Goal: Task Accomplishment & Management: Use online tool/utility

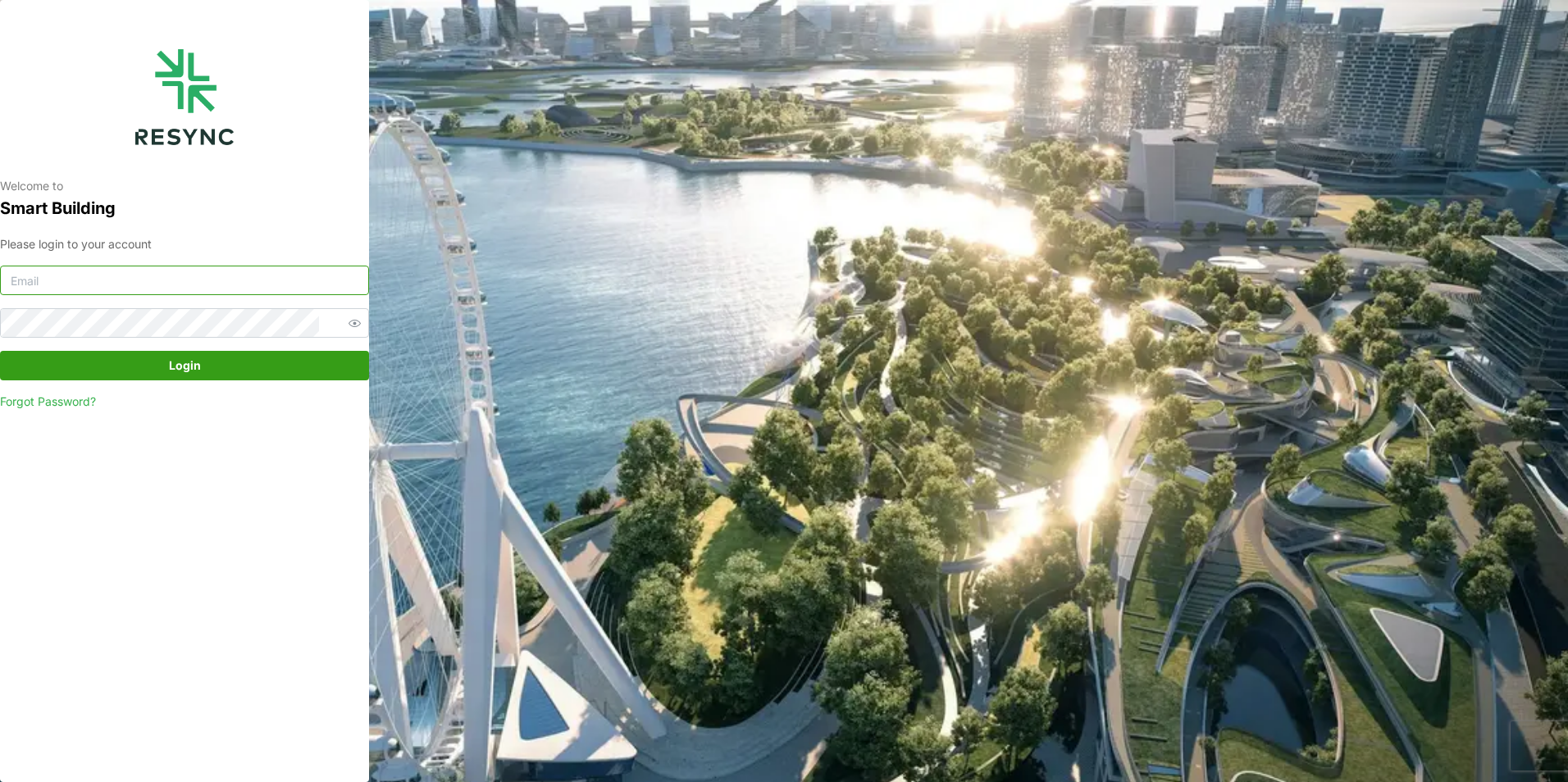
click at [51, 285] on input at bounding box center [184, 280] width 369 height 30
type input "oo.han.nay@continental.com"
click at [0, 351] on button "Login" at bounding box center [184, 366] width 369 height 30
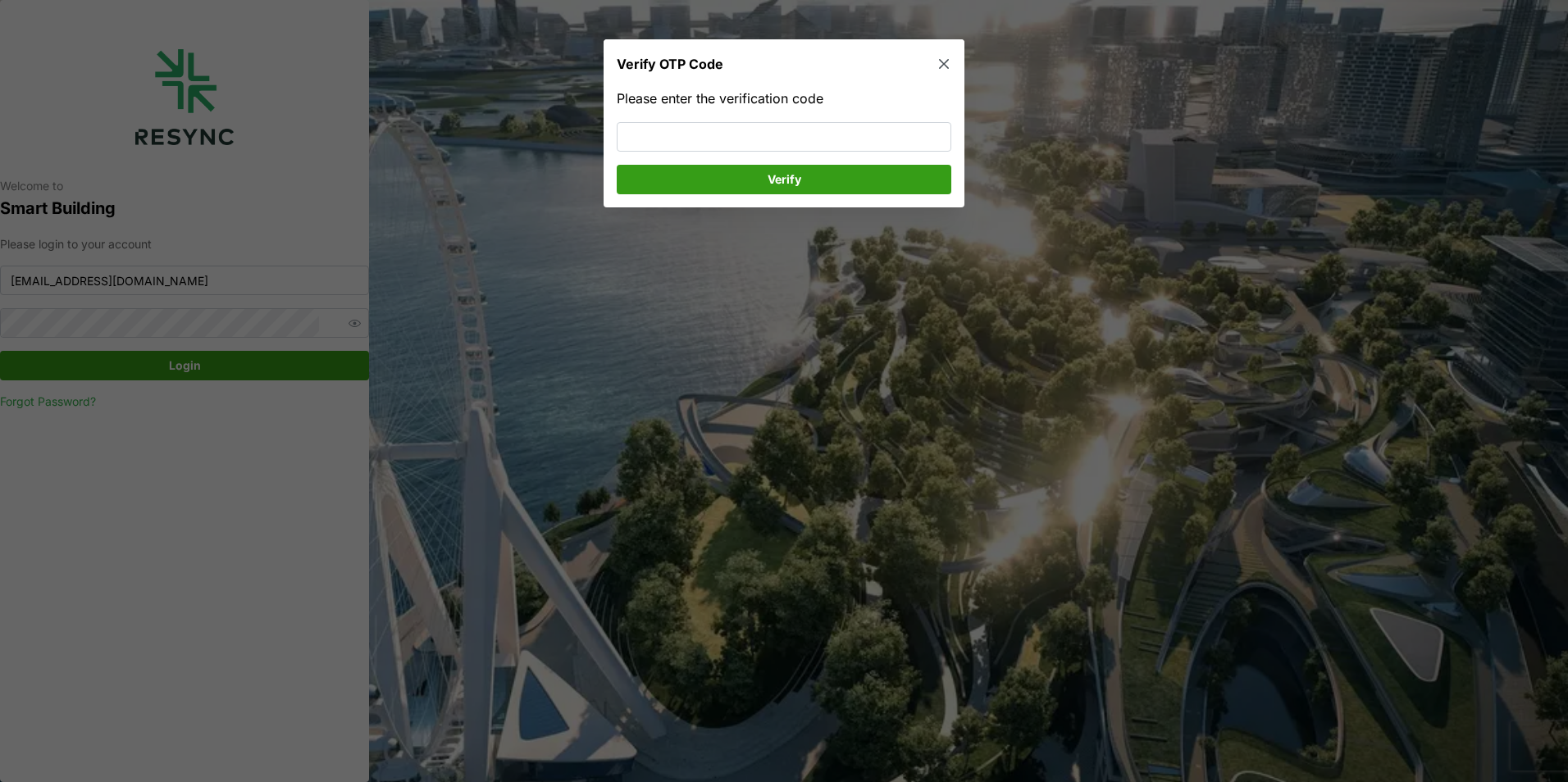
click at [953, 66] on button "button" at bounding box center [943, 64] width 23 height 23
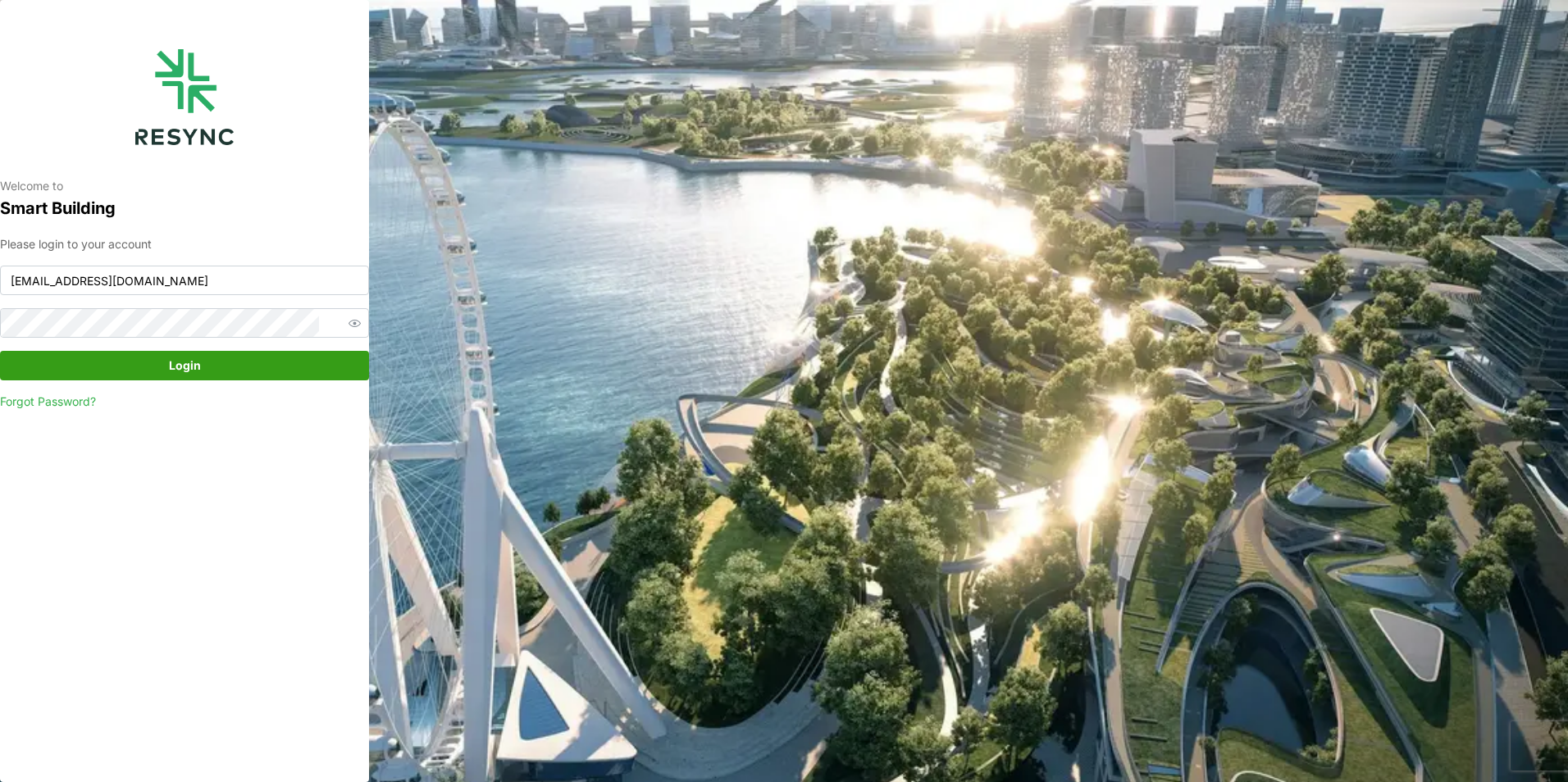
click at [231, 365] on span "Login" at bounding box center [184, 365] width 338 height 28
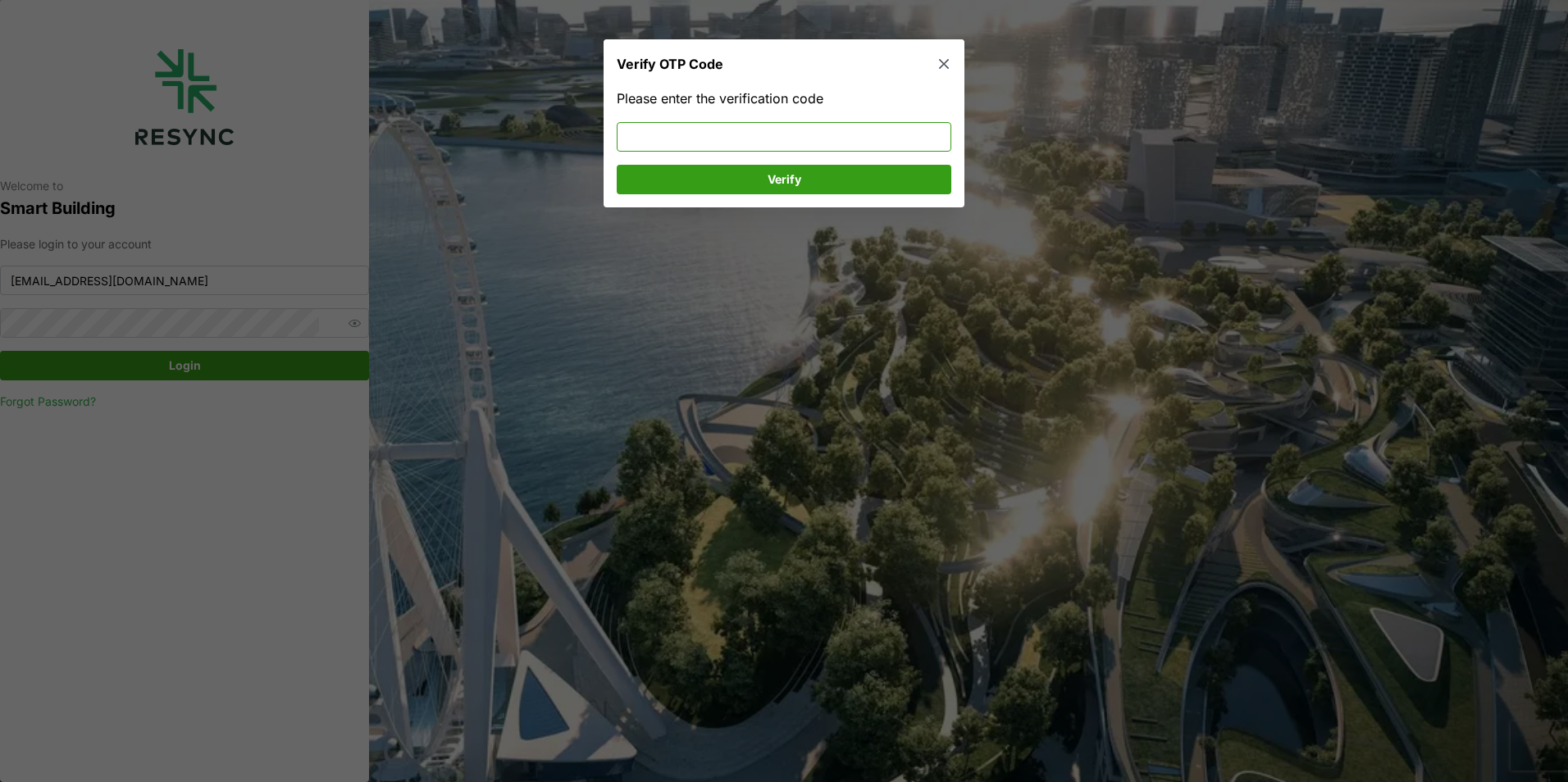
click at [660, 137] on input at bounding box center [784, 136] width 334 height 30
type input "368081"
click at [785, 186] on span "Verify" at bounding box center [784, 179] width 33 height 28
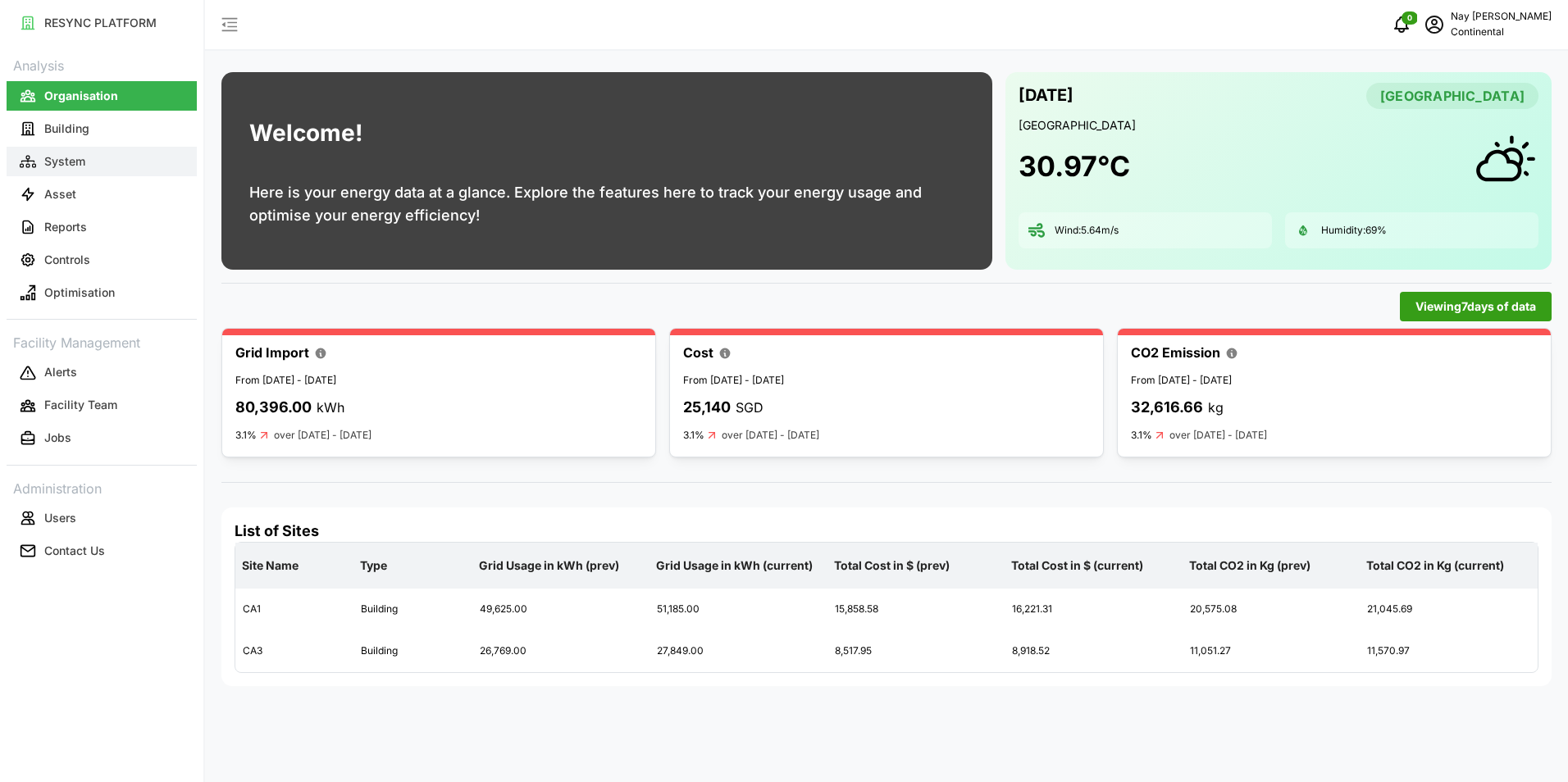
click at [78, 156] on p "System" at bounding box center [64, 161] width 41 height 16
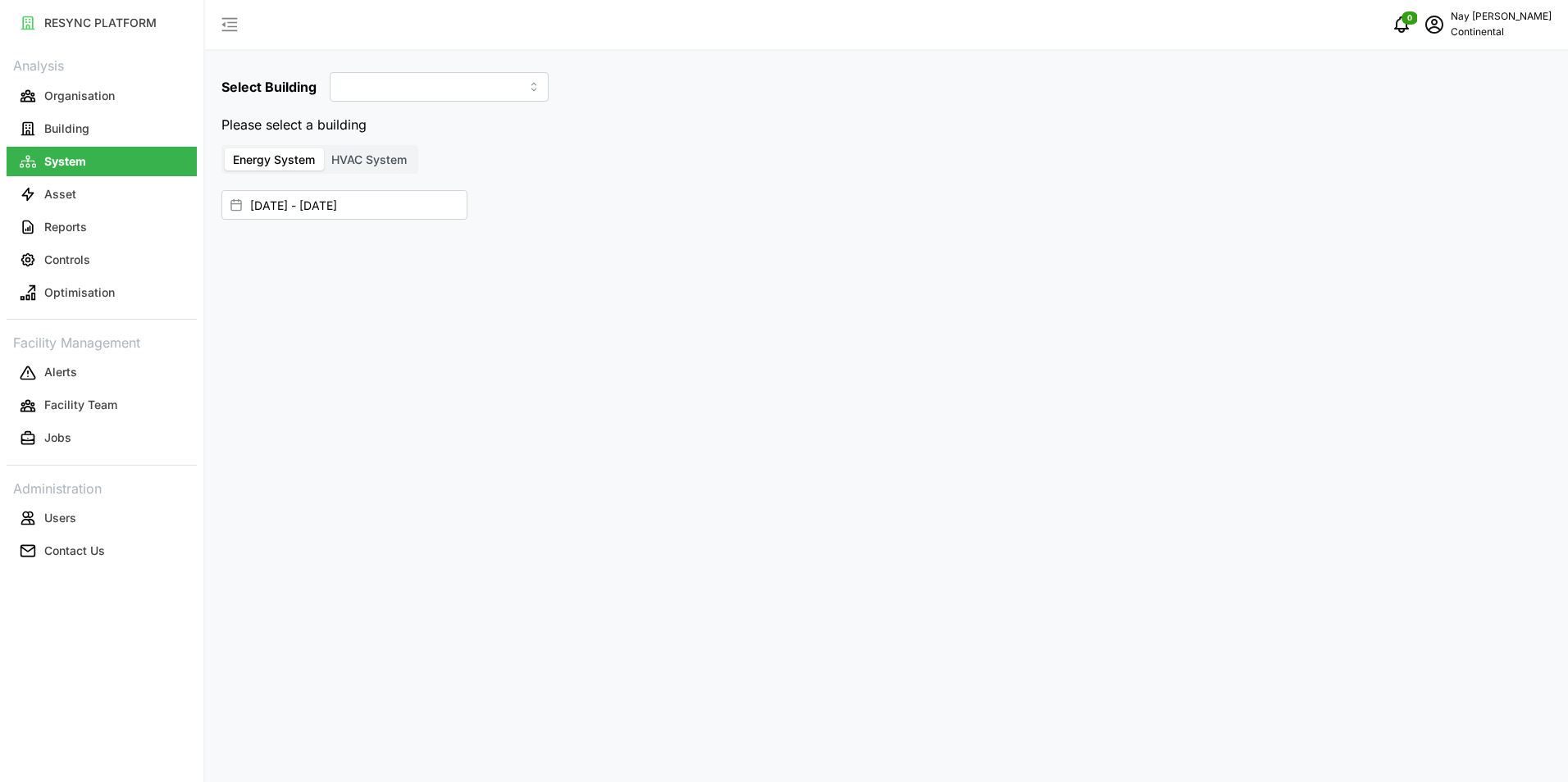
type input "CA1"
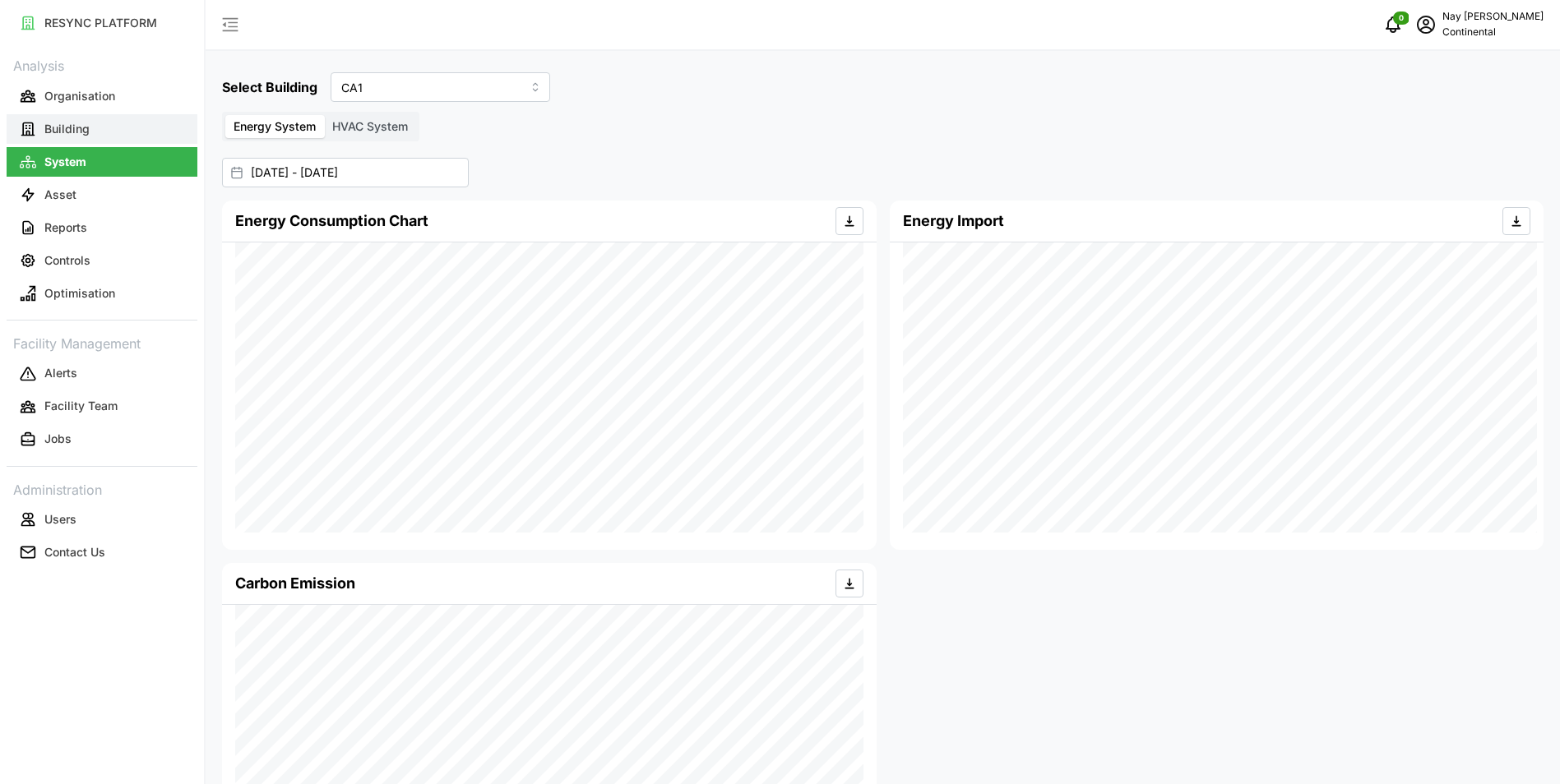
click at [87, 134] on p "Building" at bounding box center [66, 128] width 45 height 16
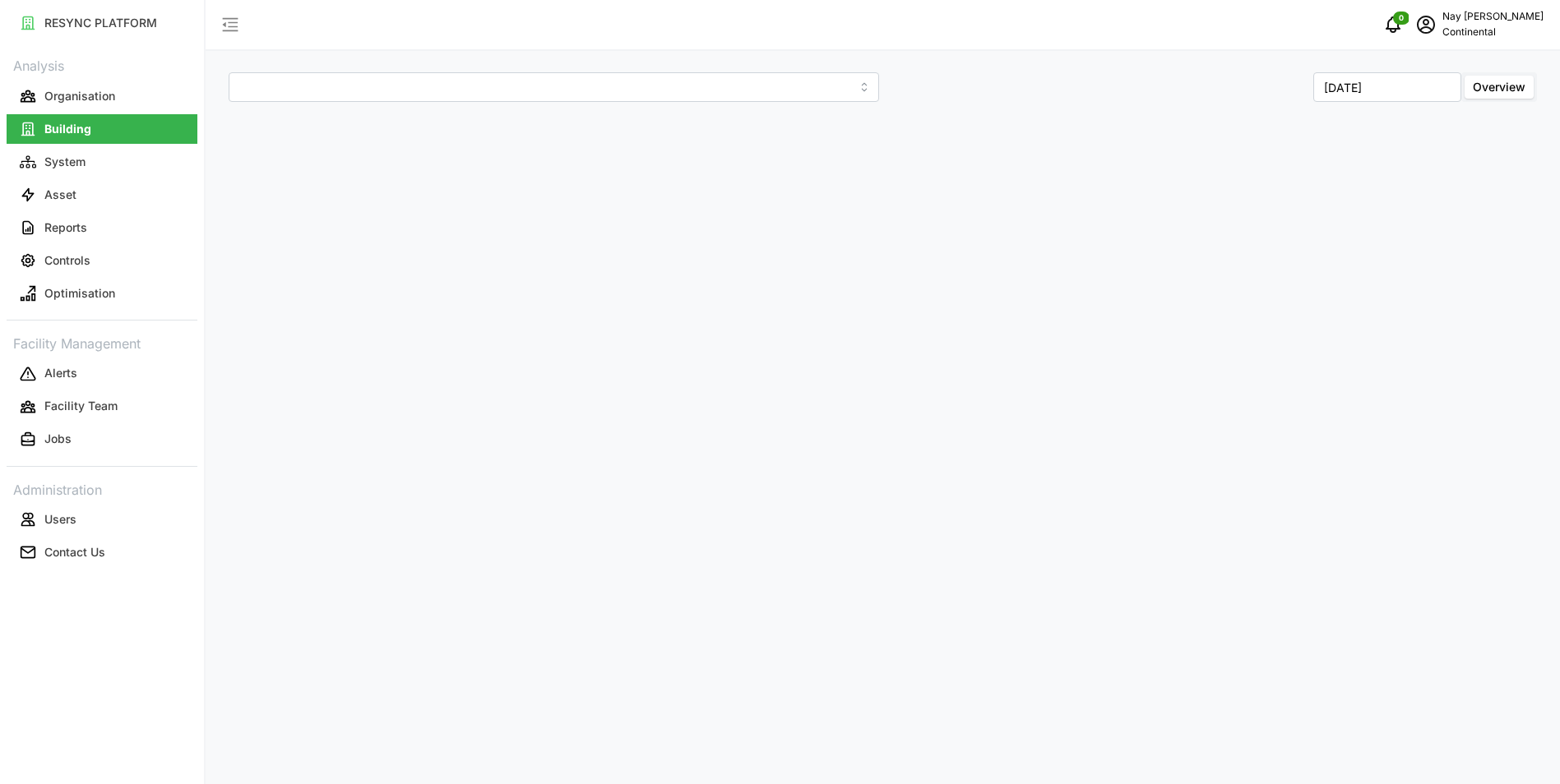
type input "CA1"
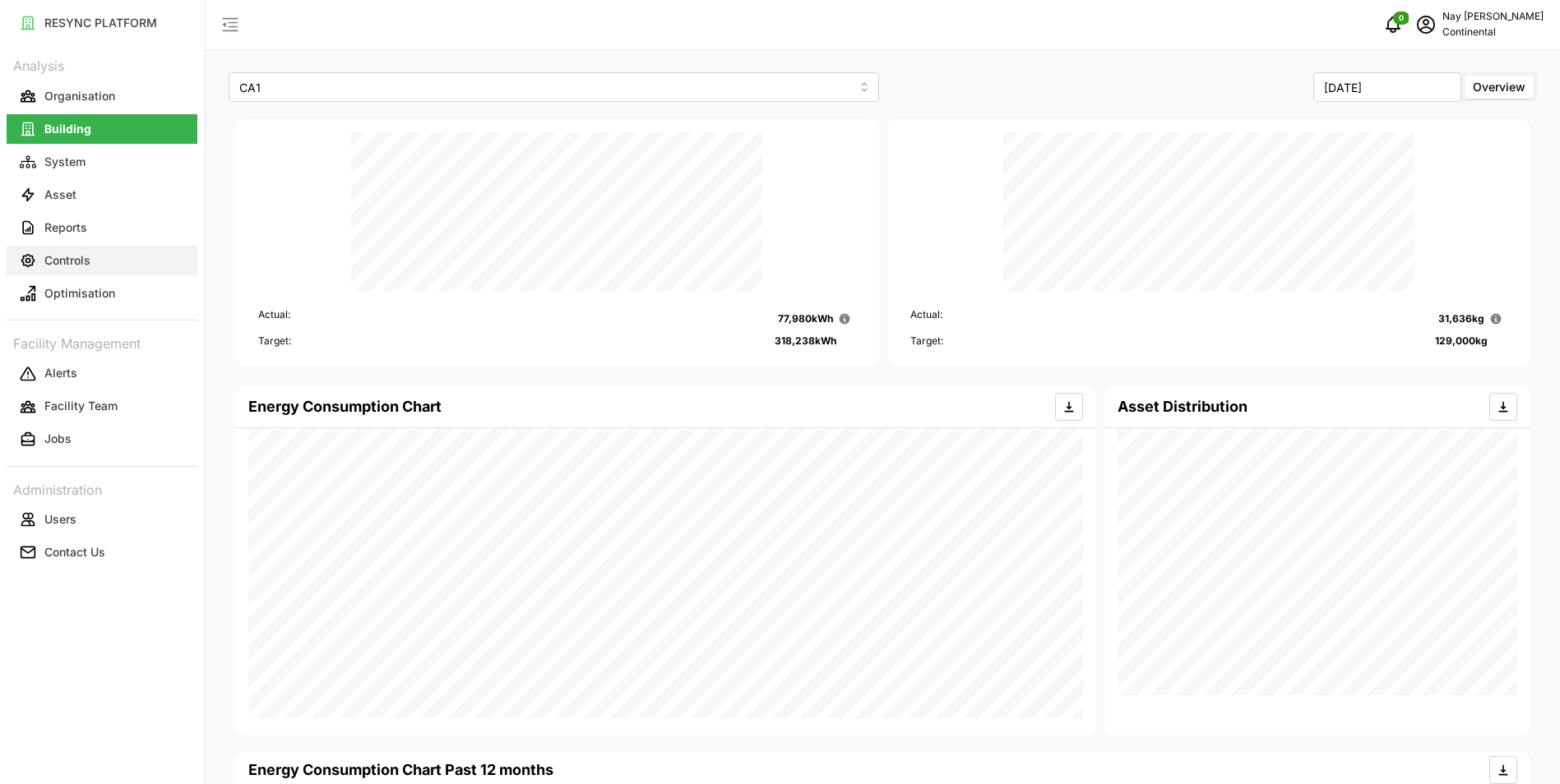
click at [57, 254] on p "Controls" at bounding box center [67, 260] width 46 height 16
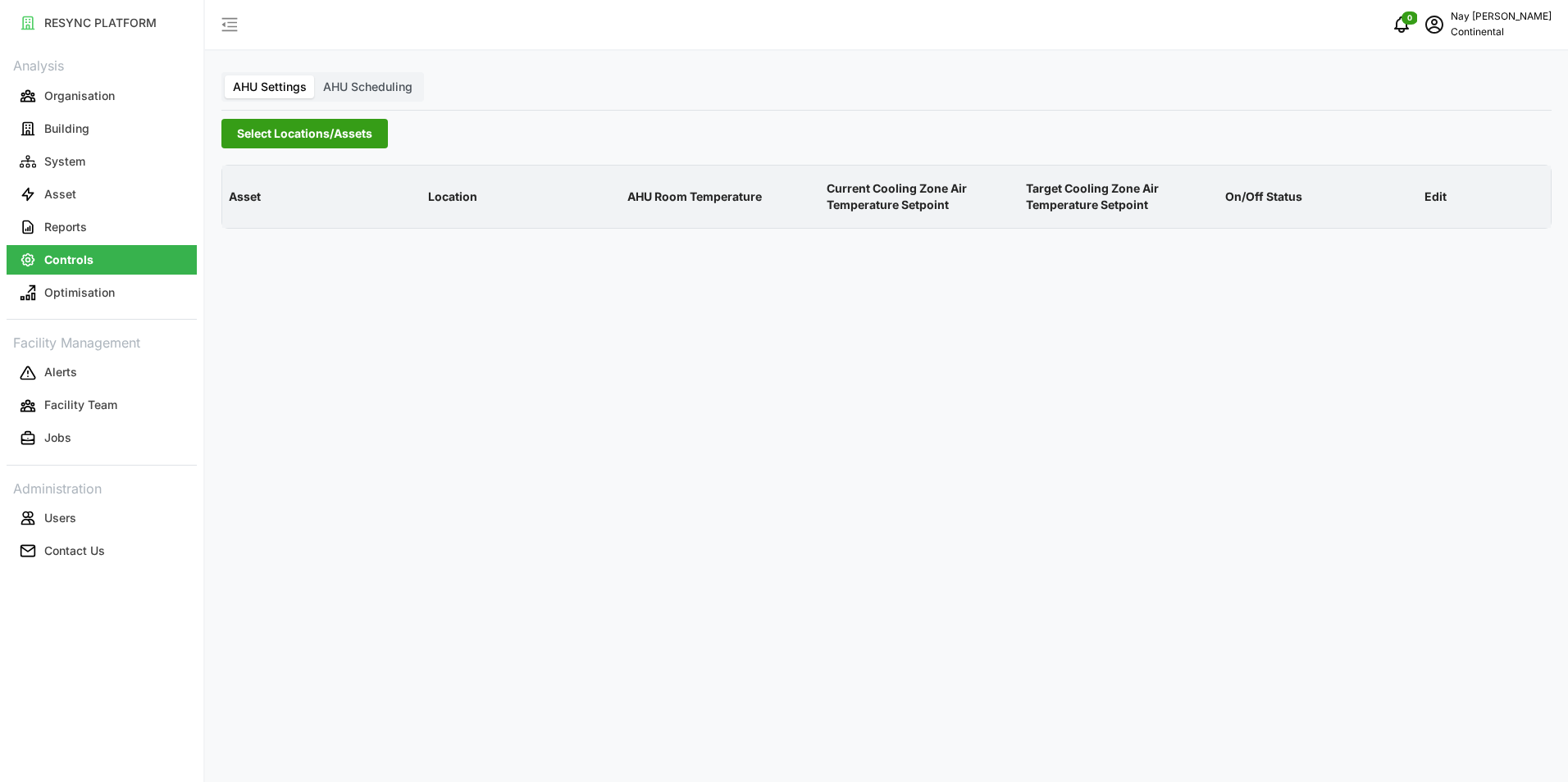
click at [308, 131] on span "Select Locations/Assets" at bounding box center [305, 133] width 136 height 28
click at [241, 209] on icon at bounding box center [243, 207] width 13 height 13
click at [262, 205] on span "Select Continental Automotive Singapore" at bounding box center [263, 208] width 11 height 11
click at [279, 229] on span "Select CA1" at bounding box center [275, 231] width 11 height 11
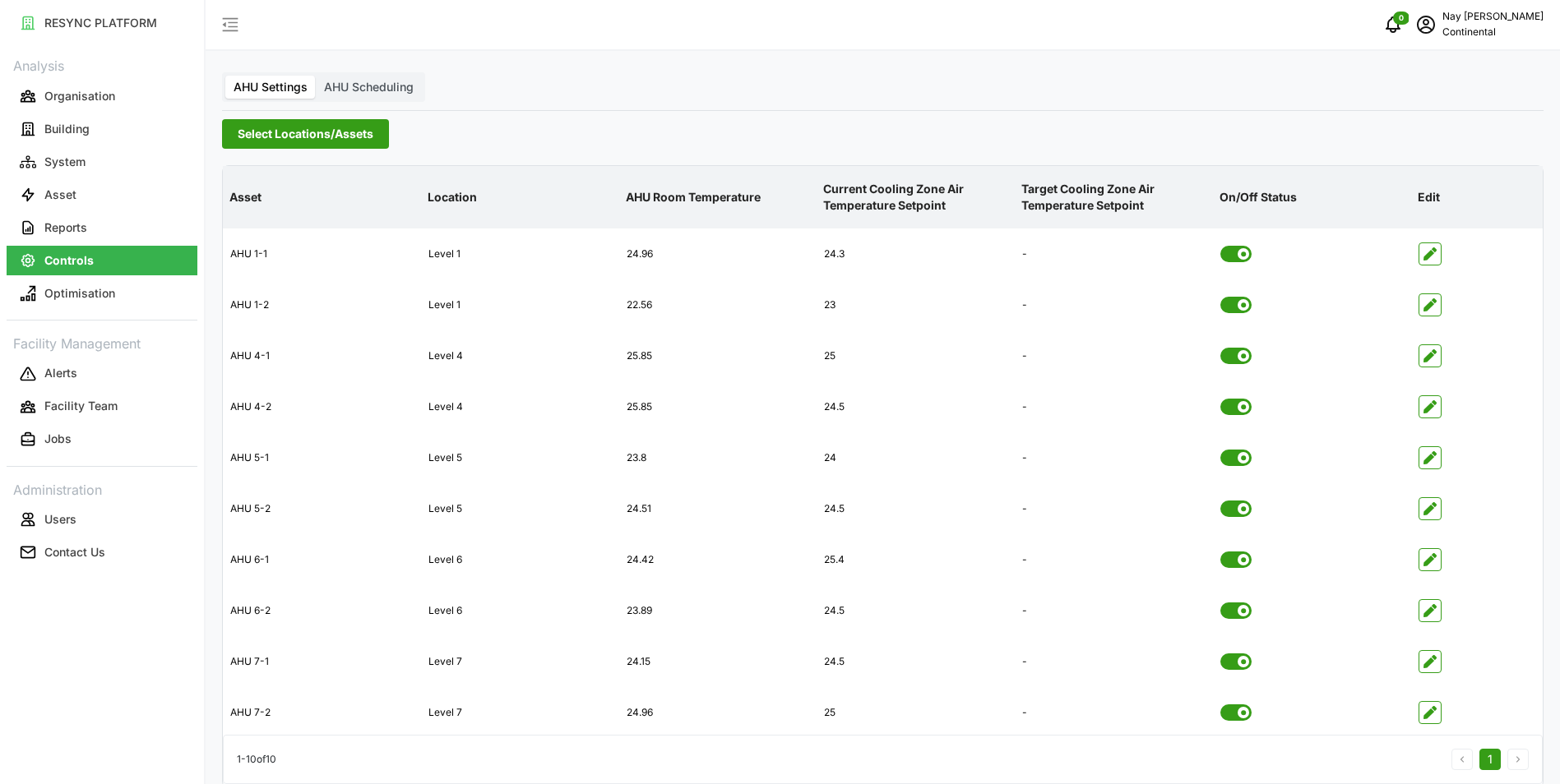
click at [771, 108] on div "AHU Settings AHU Scheduling Select Locations/Assets Asset Location AHU Room Tem…" at bounding box center [883, 402] width 1354 height 805
